Goal: Complete application form: Complete application form

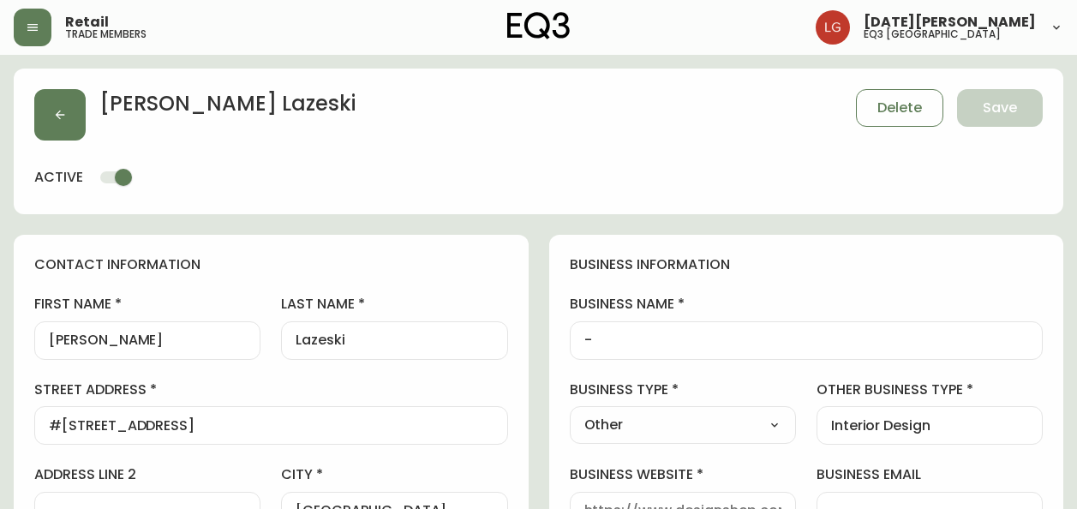
select select "BC"
select select "CA"
select select "CA_EN"
select select "Other"
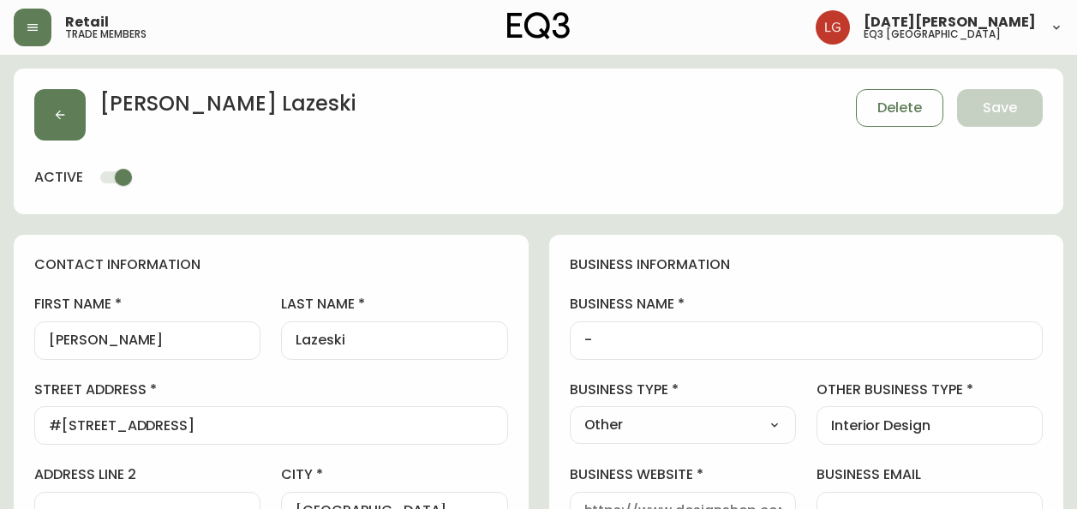
select select "cjw10z96p001r6gs00juufhhe"
select select "false"
click at [60, 123] on button "button" at bounding box center [59, 114] width 51 height 51
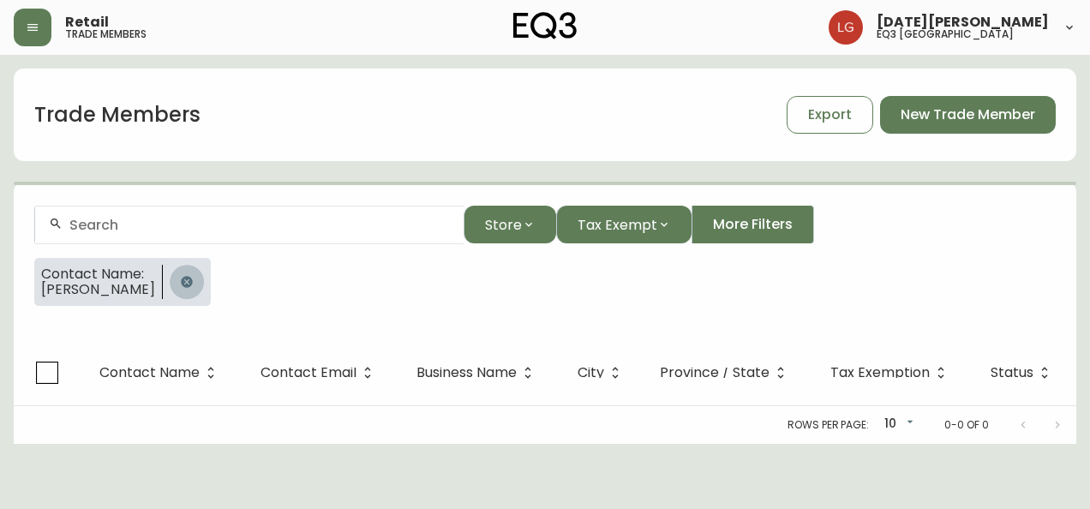
click at [181, 284] on icon "button" at bounding box center [186, 281] width 11 height 11
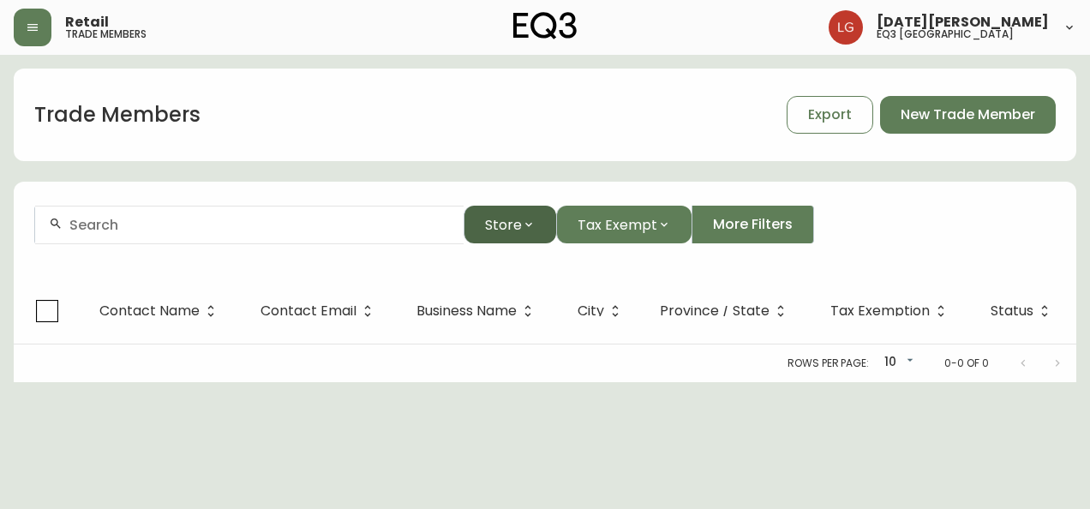
click at [521, 216] on button "Store" at bounding box center [510, 225] width 93 height 38
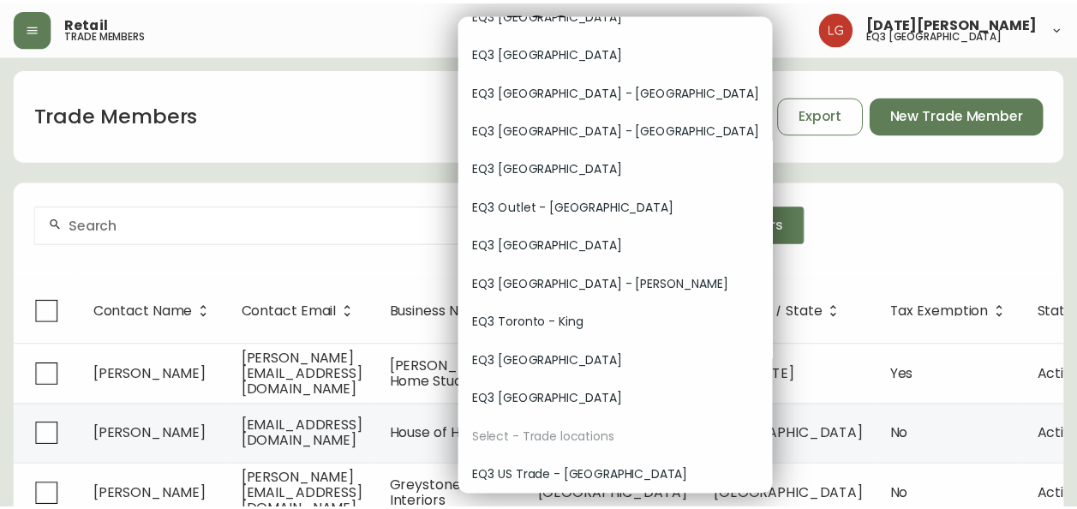
scroll to position [97, 0]
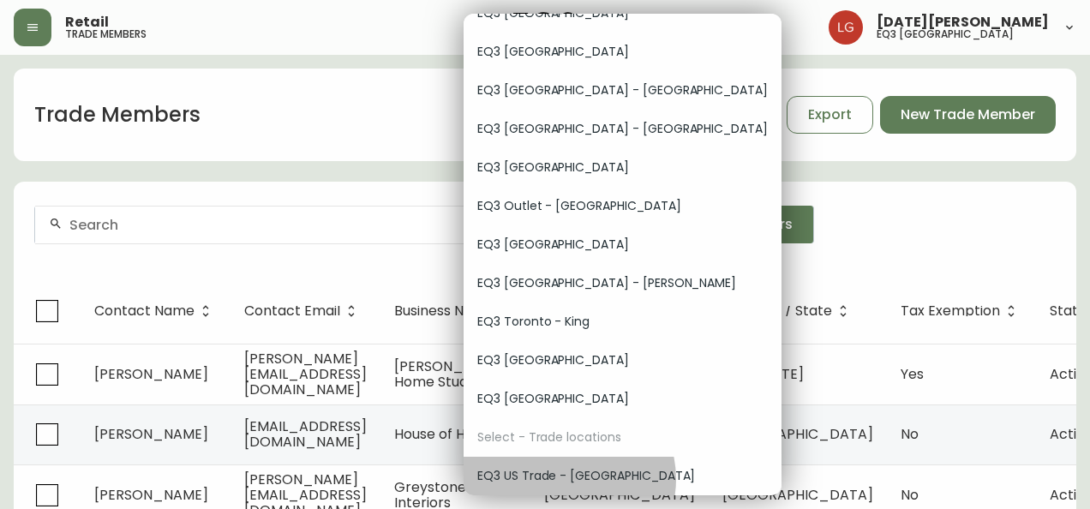
click at [568, 479] on span "EQ3 US Trade - [GEOGRAPHIC_DATA]" at bounding box center [622, 476] width 290 height 18
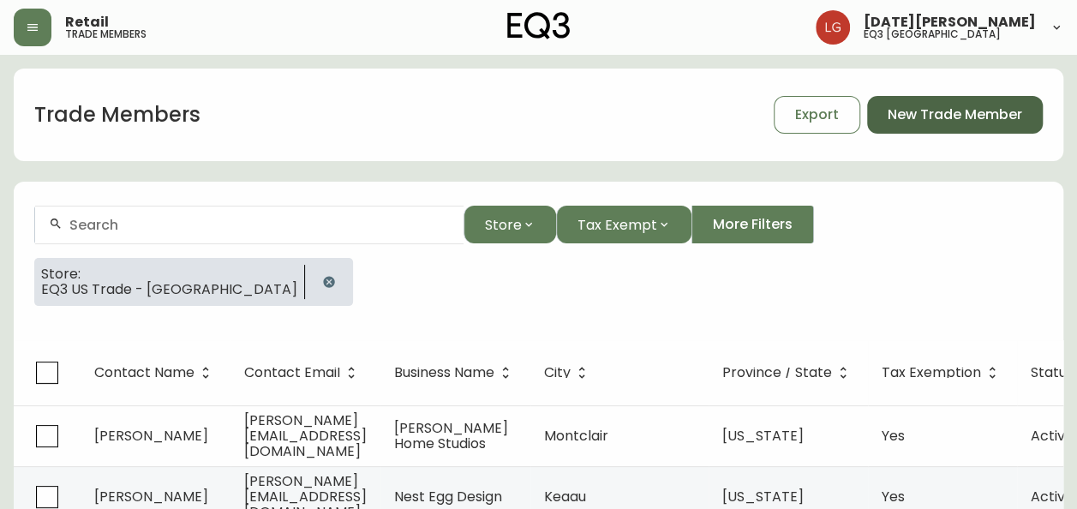
click at [935, 113] on span "New Trade Member" at bounding box center [955, 114] width 135 height 19
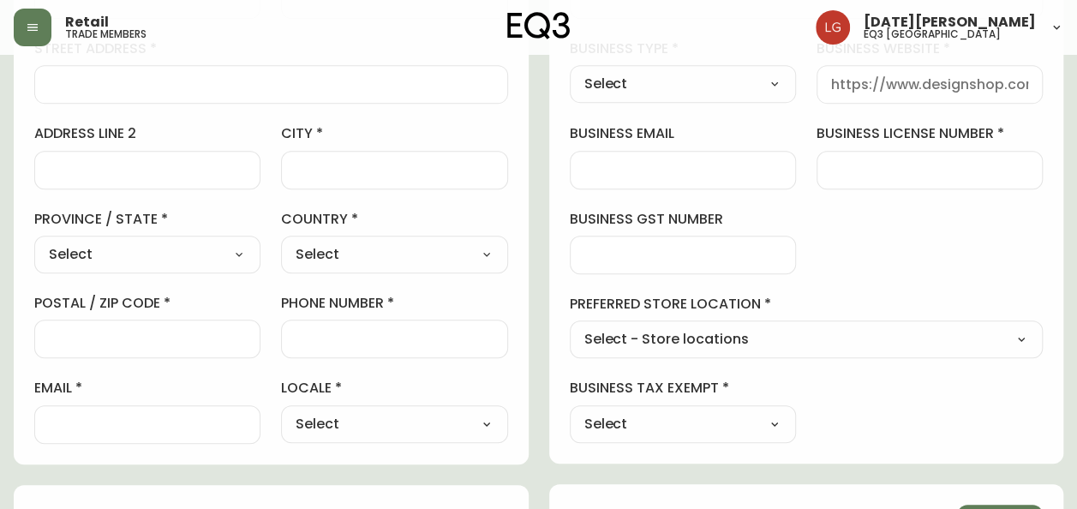
scroll to position [343, 0]
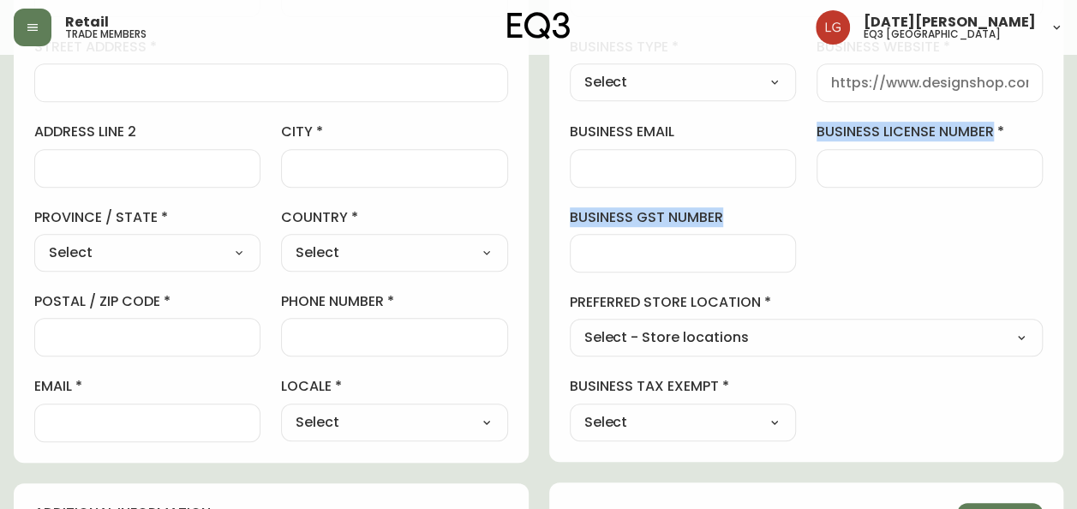
drag, startPoint x: 818, startPoint y: 130, endPoint x: 739, endPoint y: 223, distance: 122.1
click at [739, 223] on div "business information business name business type Select Select Interior Designe…" at bounding box center [806, 177] width 515 height 570
copy div "business license number business gst number"
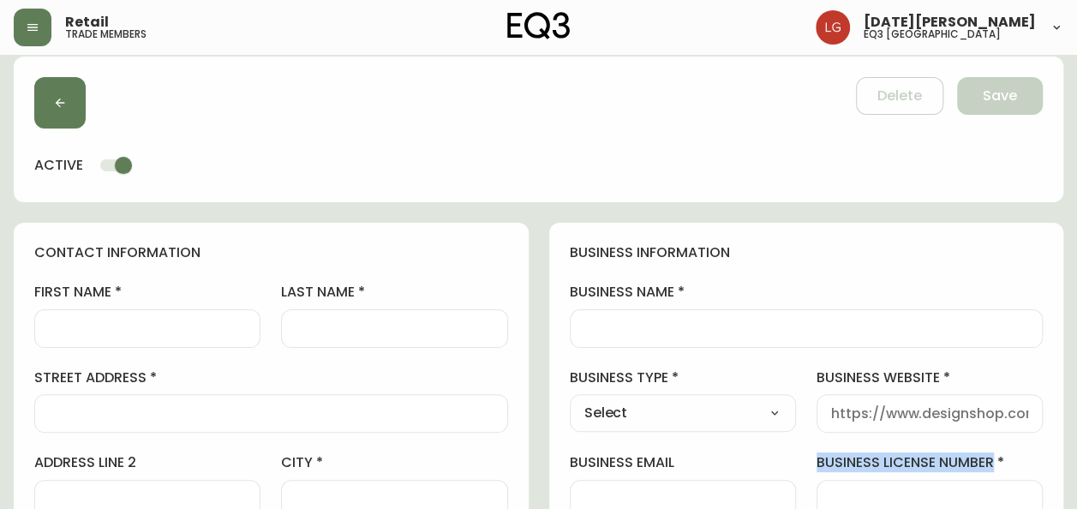
scroll to position [0, 0]
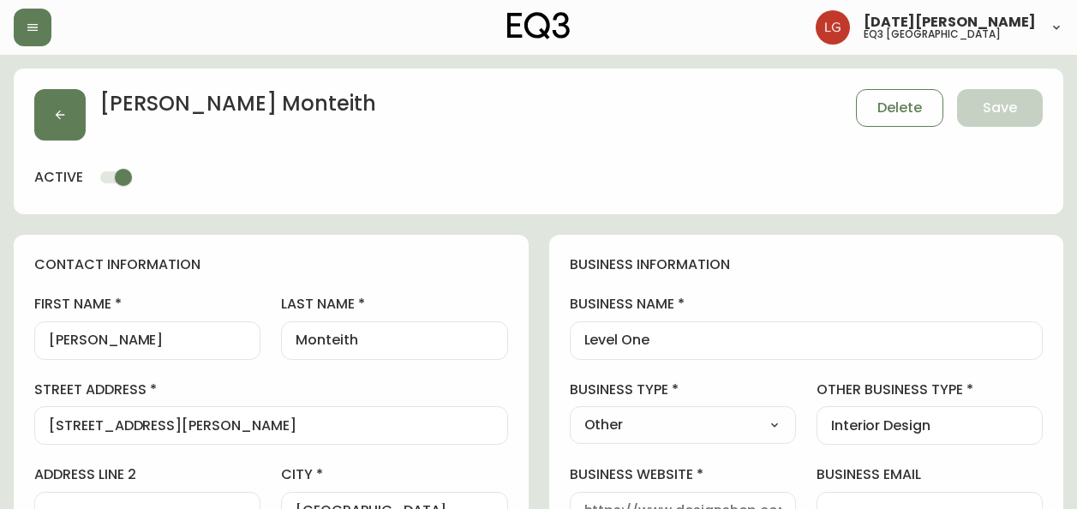
select select "BC"
select select "CA"
select select "CA_EN"
select select "Other"
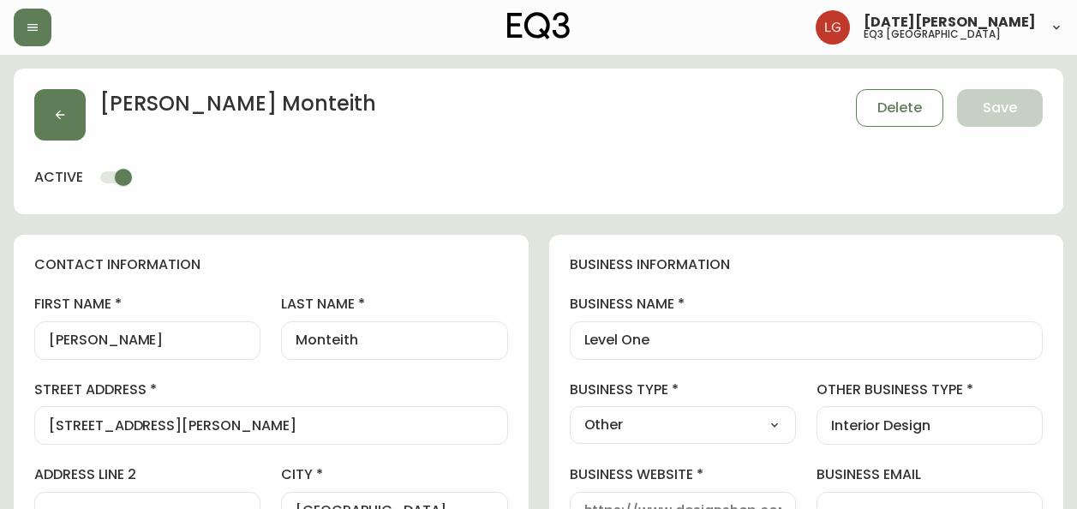
select select "cjw10z96p001r6gs00juufhhe"
select select "false"
